Goal: Task Accomplishment & Management: Manage account settings

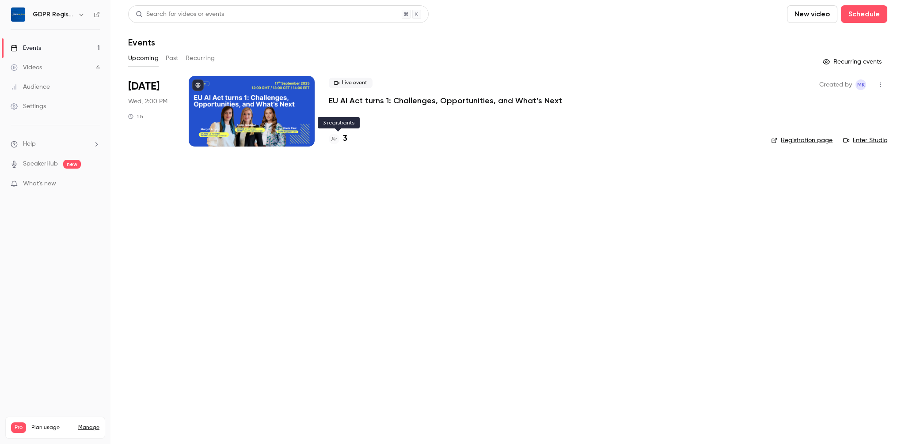
click at [343, 136] on h4 "3" at bounding box center [345, 139] width 4 height 12
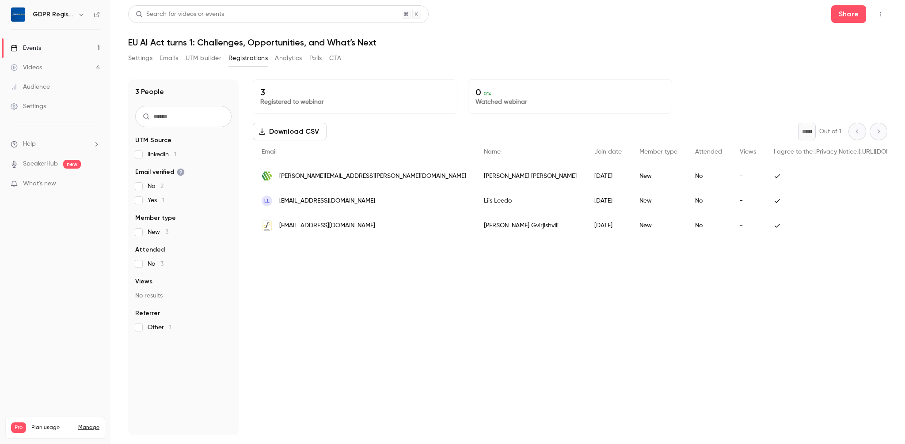
click at [359, 169] on div "[PERSON_NAME][EMAIL_ADDRESS][PERSON_NAME][DOMAIN_NAME]" at bounding box center [364, 176] width 222 height 25
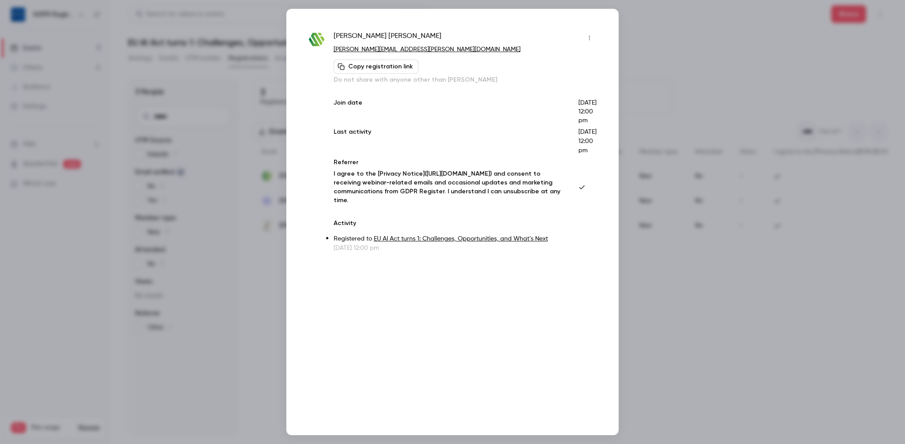
click at [674, 70] on div at bounding box center [452, 222] width 905 height 444
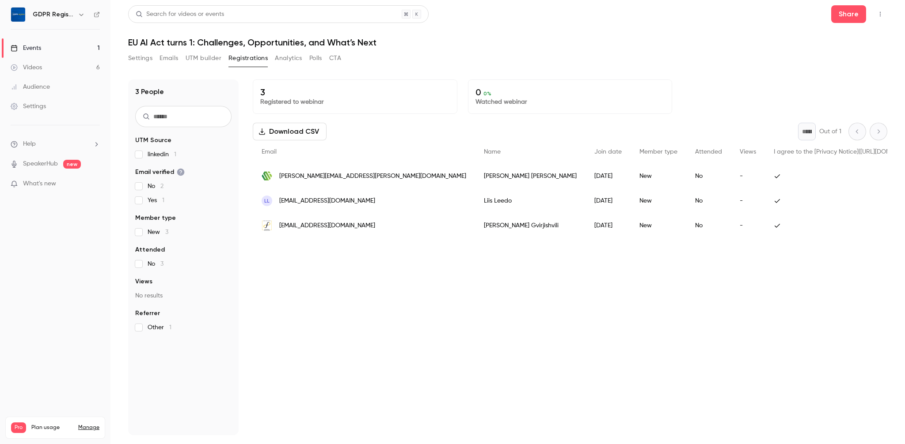
click at [399, 356] on div "3 Registered to webinar 0 0 % Watched webinar Download CSV * Out of 1 Email Nam…" at bounding box center [570, 258] width 634 height 356
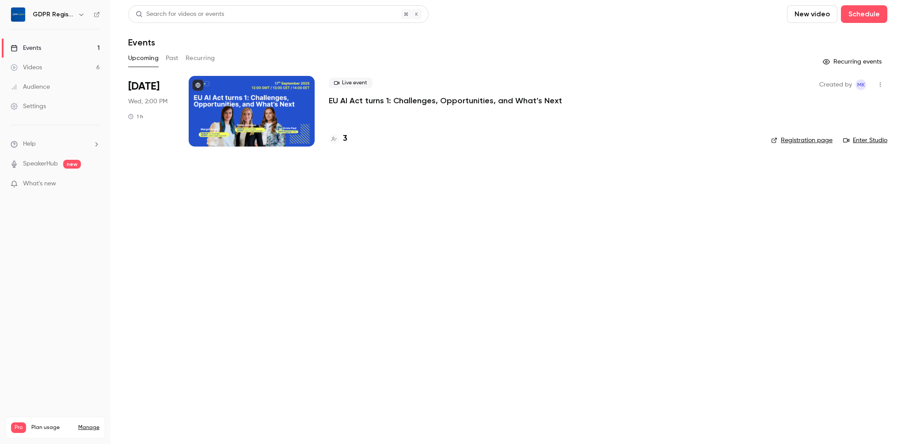
click at [195, 56] on button "Recurring" at bounding box center [201, 58] width 30 height 14
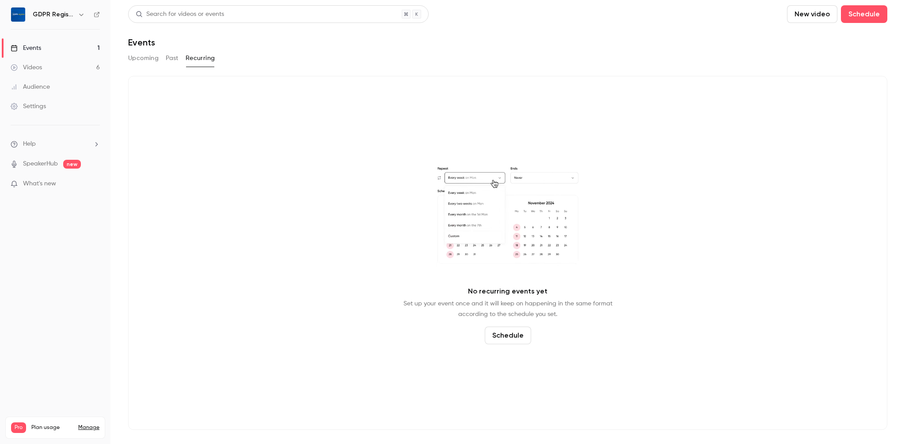
click at [140, 57] on button "Upcoming" at bounding box center [143, 58] width 30 height 14
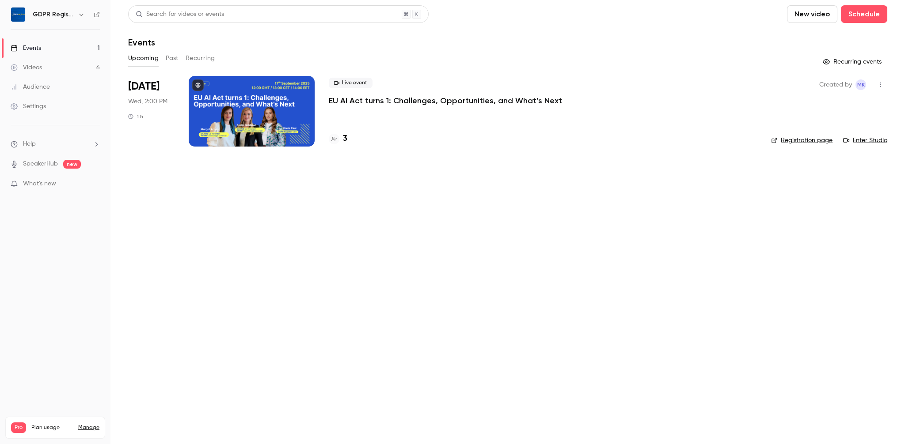
click at [799, 136] on link "Registration page" at bounding box center [801, 140] width 61 height 9
